Goal: Task Accomplishment & Management: Manage account settings

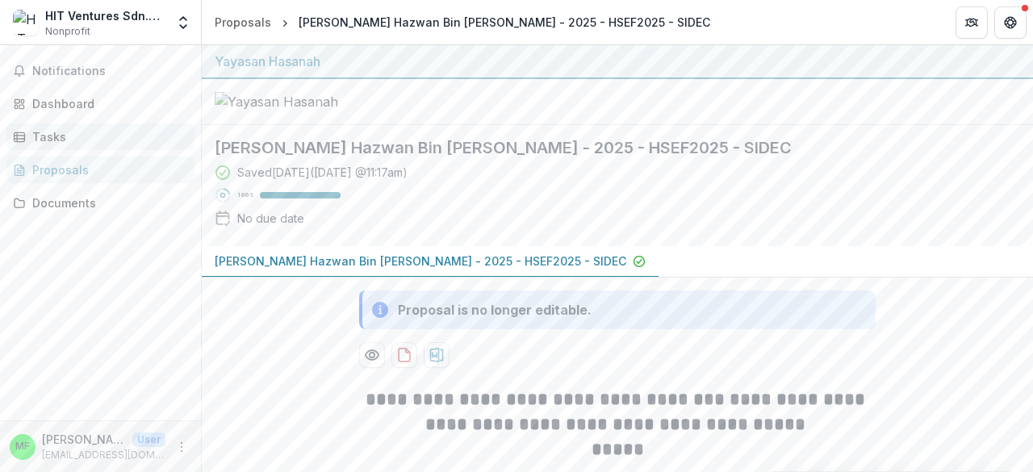
click at [102, 137] on div "Tasks" at bounding box center [106, 136] width 149 height 17
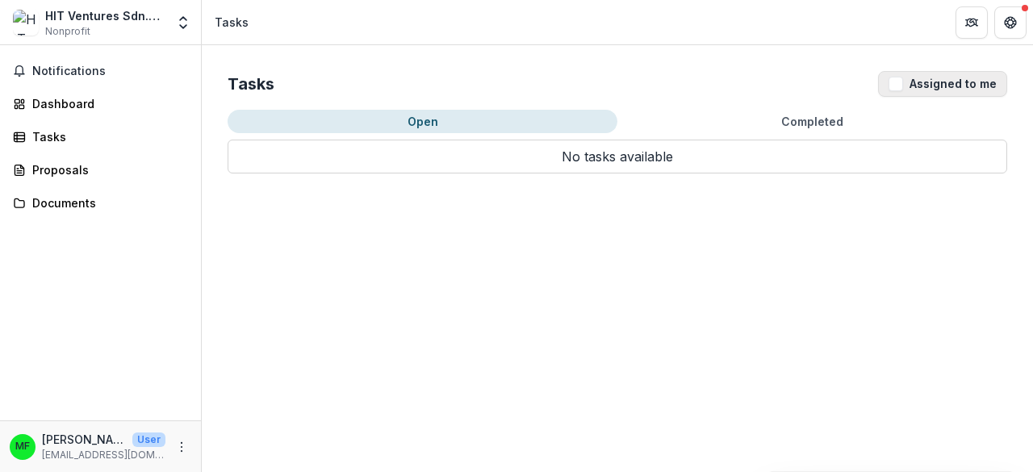
click at [936, 76] on button "Assigned to me" at bounding box center [942, 84] width 129 height 26
click at [112, 61] on button "Notifications" at bounding box center [100, 71] width 188 height 26
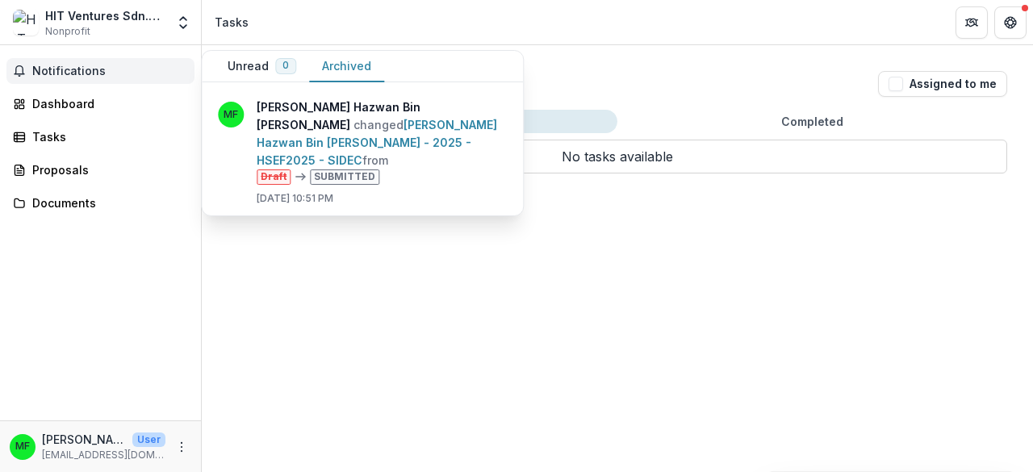
click at [355, 62] on button "Archived" at bounding box center [346, 66] width 75 height 31
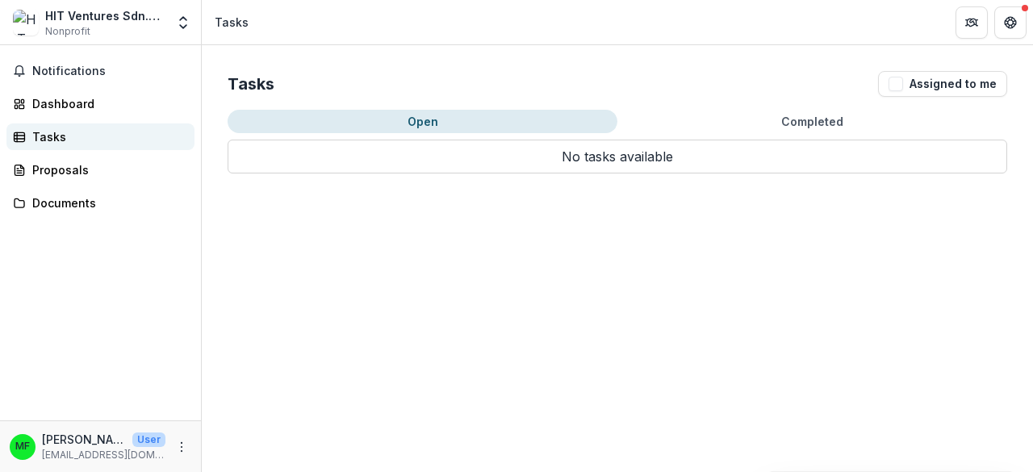
click at [44, 136] on div "Tasks" at bounding box center [106, 136] width 149 height 17
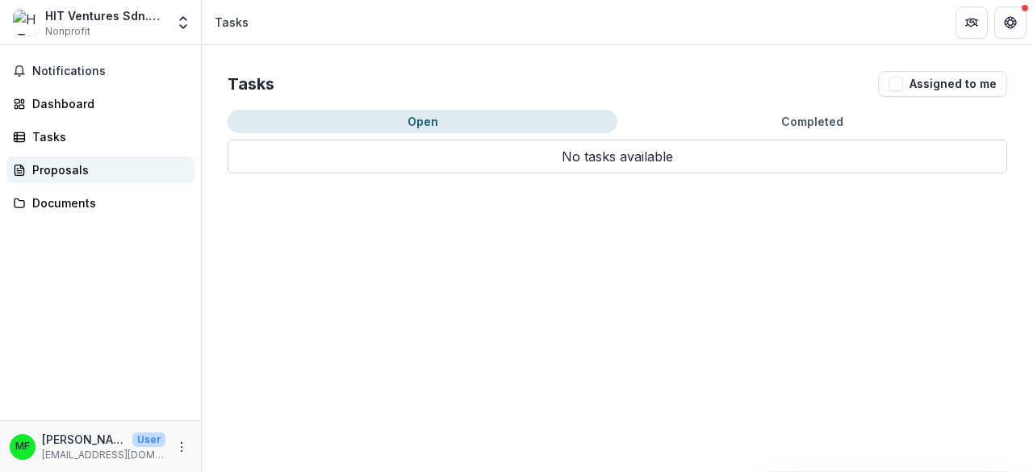
click at [62, 182] on link "Proposals" at bounding box center [100, 170] width 188 height 27
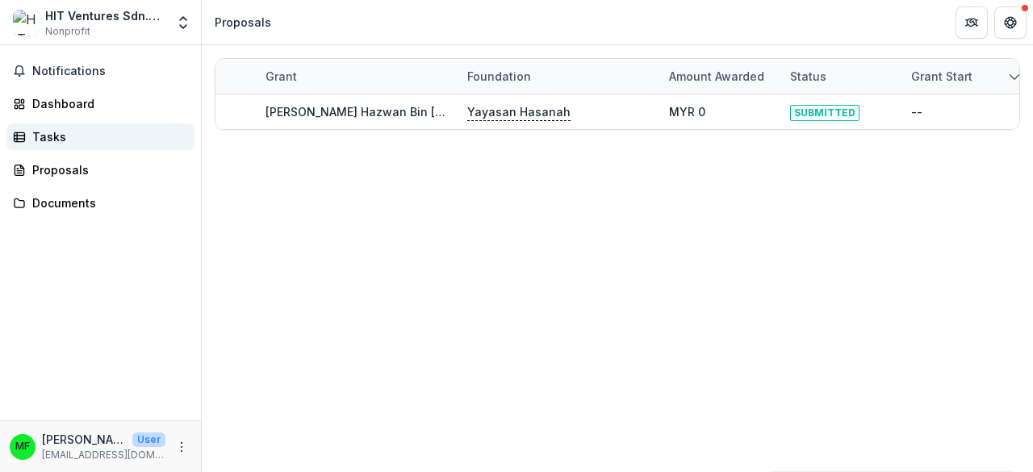
click at [73, 133] on div "Tasks" at bounding box center [106, 136] width 149 height 17
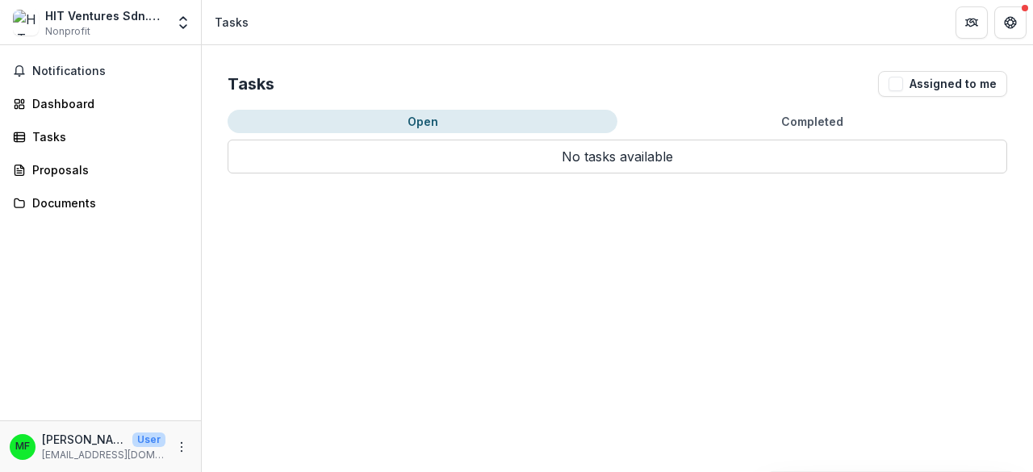
click at [530, 223] on div "Tasks Assigned to me Open Completed No tasks available No tasks available" at bounding box center [617, 258] width 831 height 427
click at [182, 443] on icon "More" at bounding box center [181, 447] width 13 height 13
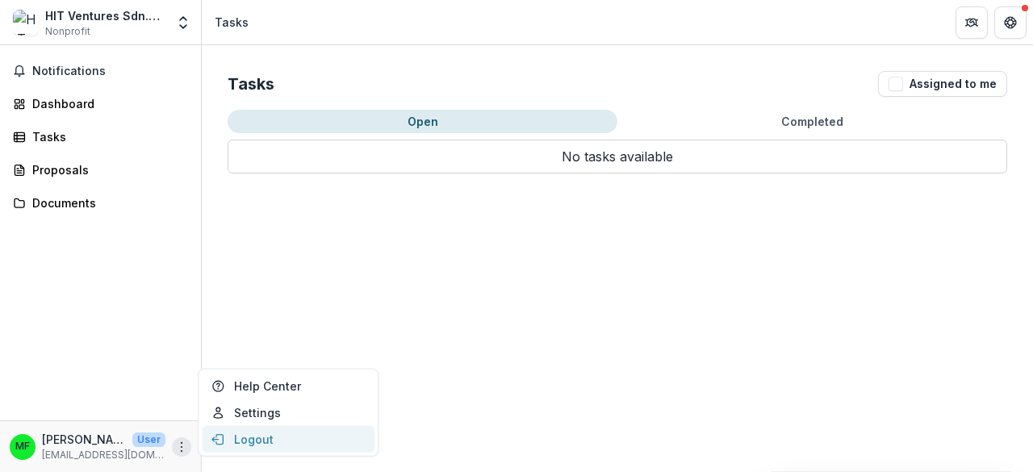
click at [237, 435] on button "Logout" at bounding box center [288, 439] width 173 height 27
